Goal: Information Seeking & Learning: Learn about a topic

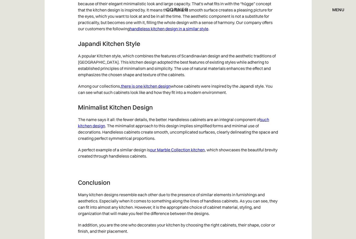
scroll to position [2676, 0]
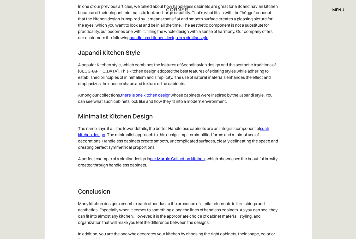
click at [149, 98] on link "there is one kitchen design" at bounding box center [146, 94] width 50 height 5
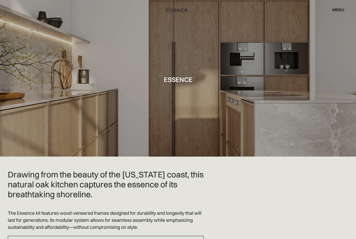
click at [176, 11] on img "home" at bounding box center [176, 10] width 21 height 7
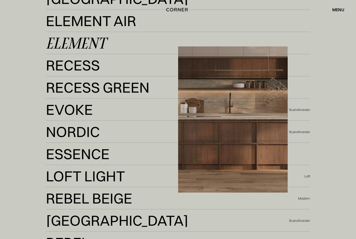
scroll to position [1242, 0]
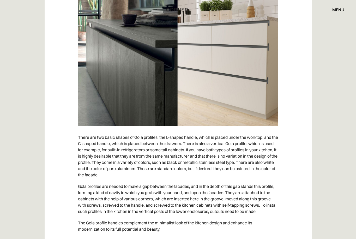
scroll to position [2030, 0]
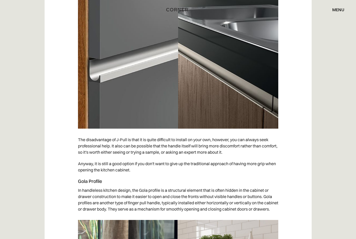
scroll to position [1776, 0]
